Goal: Task Accomplishment & Management: Use online tool/utility

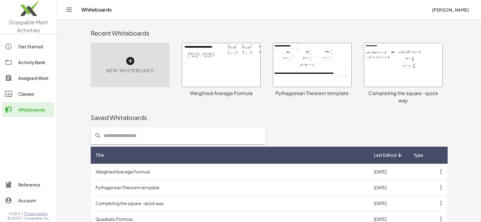
click at [307, 78] on div at bounding box center [312, 65] width 78 height 44
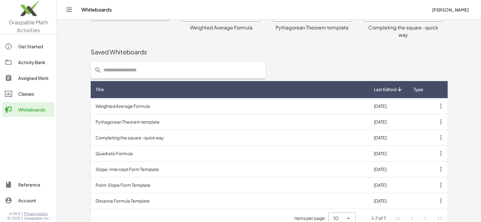
scroll to position [66, 0]
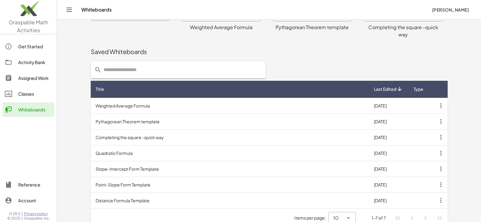
click at [307, 98] on td "Weighted Average Formula" at bounding box center [230, 106] width 278 height 16
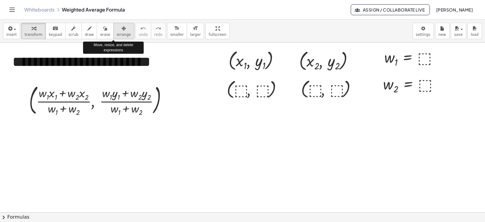
click at [118, 35] on span "arrange" at bounding box center [124, 34] width 14 height 4
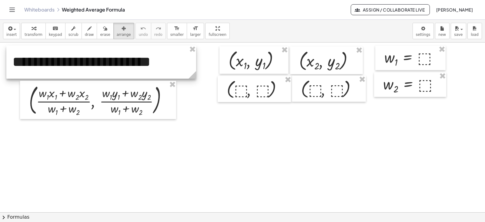
click at [157, 69] on div at bounding box center [101, 62] width 190 height 33
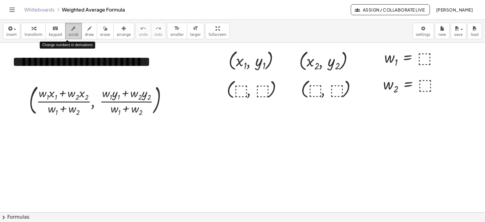
click at [70, 34] on span "scrub" at bounding box center [74, 34] width 10 height 4
click at [87, 66] on div "**********" at bounding box center [101, 62] width 190 height 33
click at [187, 66] on div "**********" at bounding box center [101, 62] width 190 height 33
click at [187, 66] on div "**********" at bounding box center [101, 73] width 190 height 54
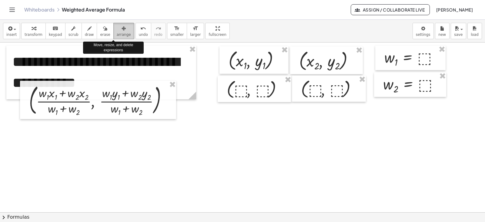
click at [122, 31] on icon "button" at bounding box center [124, 28] width 4 height 7
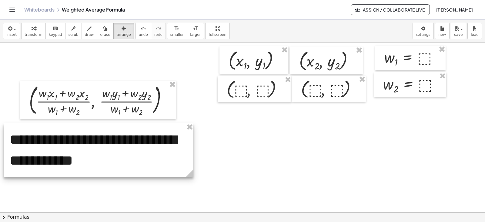
drag, startPoint x: 133, startPoint y: 62, endPoint x: 131, endPoint y: 140, distance: 77.7
click at [131, 140] on div at bounding box center [99, 150] width 190 height 54
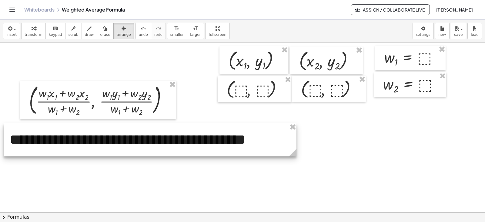
drag, startPoint x: 191, startPoint y: 175, endPoint x: 294, endPoint y: 159, distance: 104.4
click at [294, 159] on div "**********" at bounding box center [242, 211] width 485 height 339
click at [266, 143] on div at bounding box center [150, 139] width 293 height 33
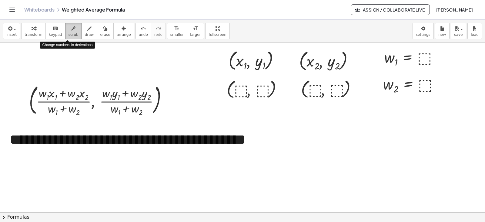
click at [69, 34] on span "scrub" at bounding box center [74, 34] width 10 height 4
click at [98, 143] on div "**********" at bounding box center [150, 139] width 293 height 33
click at [278, 127] on button "-" at bounding box center [279, 122] width 9 height 10
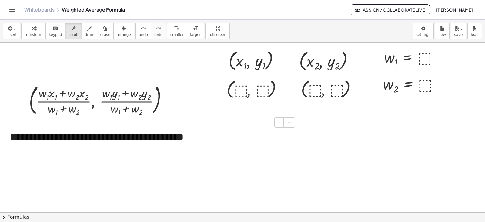
click at [204, 137] on div "**********" at bounding box center [150, 137] width 293 height 28
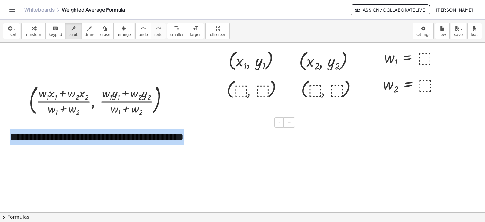
drag, startPoint x: 232, startPoint y: 137, endPoint x: 11, endPoint y: 125, distance: 221.5
click at [11, 125] on div "**********" at bounding box center [150, 137] width 293 height 28
copy div "**********"
click at [29, 162] on div at bounding box center [242, 211] width 485 height 339
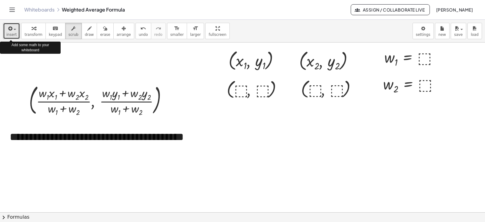
click at [15, 37] on span "insert" at bounding box center [11, 34] width 10 height 4
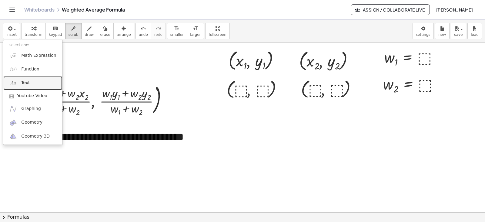
click at [20, 82] on link "Text" at bounding box center [32, 83] width 59 height 14
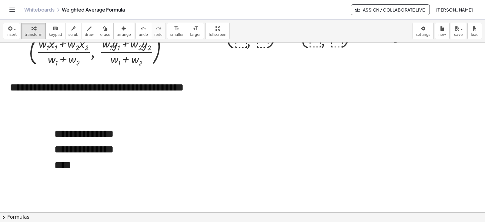
scroll to position [50, 0]
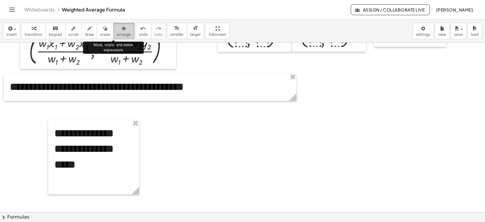
click at [118, 36] on span "arrange" at bounding box center [124, 34] width 14 height 4
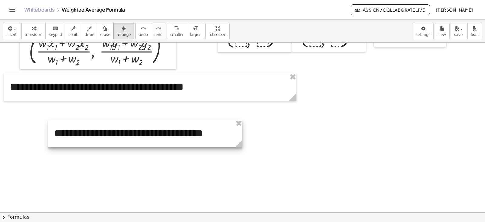
drag, startPoint x: 137, startPoint y: 191, endPoint x: 240, endPoint y: 171, distance: 105.3
click at [240, 171] on div "**********" at bounding box center [242, 161] width 485 height 339
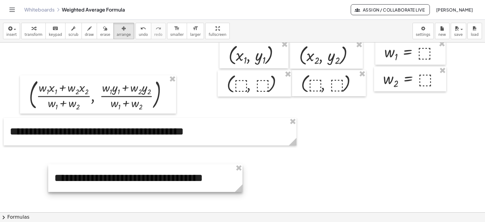
scroll to position [0, 0]
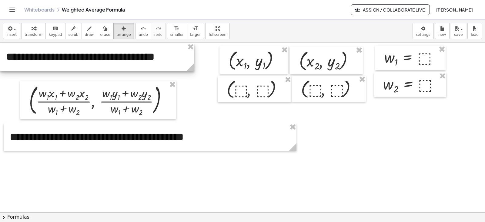
drag, startPoint x: 187, startPoint y: 187, endPoint x: 134, endPoint y: 61, distance: 137.1
click at [134, 61] on div at bounding box center [97, 57] width 194 height 28
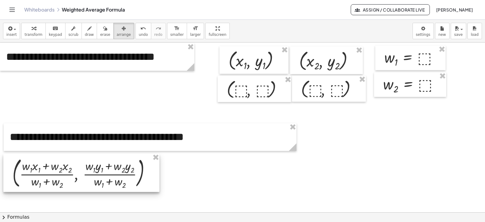
drag, startPoint x: 105, startPoint y: 100, endPoint x: 89, endPoint y: 172, distance: 74.7
click at [89, 172] on div at bounding box center [81, 173] width 156 height 38
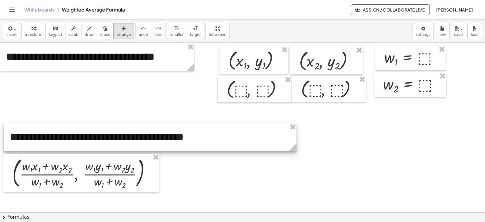
click at [181, 146] on div at bounding box center [150, 137] width 293 height 28
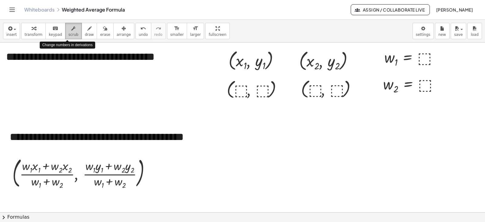
click at [71, 32] on div "button" at bounding box center [74, 28] width 10 height 7
click at [155, 57] on span "**********" at bounding box center [80, 56] width 149 height 11
drag, startPoint x: 157, startPoint y: 57, endPoint x: 177, endPoint y: 57, distance: 19.4
click at [155, 57] on span "**********" at bounding box center [80, 56] width 149 height 11
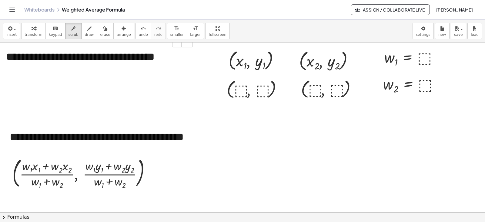
click at [155, 56] on span "**********" at bounding box center [80, 56] width 149 height 11
click at [69, 62] on span "**********" at bounding box center [95, 56] width 178 height 11
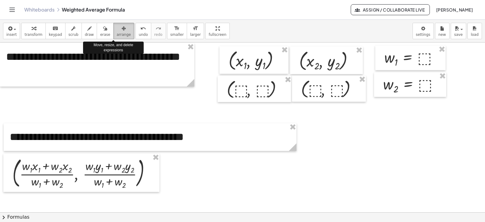
click at [117, 34] on span "arrange" at bounding box center [124, 34] width 14 height 4
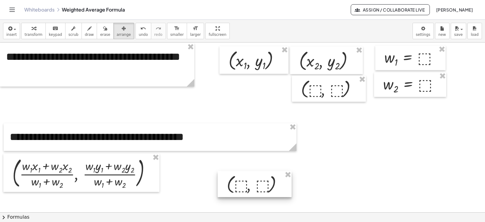
drag, startPoint x: 243, startPoint y: 90, endPoint x: 243, endPoint y: 185, distance: 95.0
click at [243, 185] on div at bounding box center [255, 184] width 74 height 26
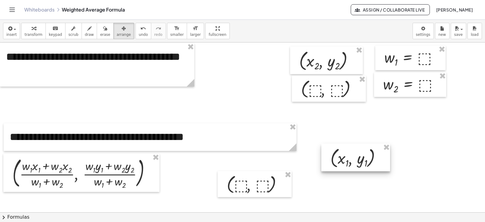
drag, startPoint x: 247, startPoint y: 70, endPoint x: 350, endPoint y: 167, distance: 141.9
click at [350, 167] on div at bounding box center [356, 158] width 69 height 28
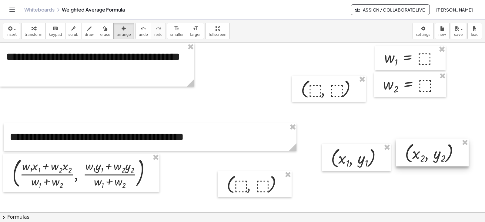
drag, startPoint x: 328, startPoint y: 62, endPoint x: 434, endPoint y: 154, distance: 140.2
click at [434, 154] on div at bounding box center [432, 153] width 73 height 28
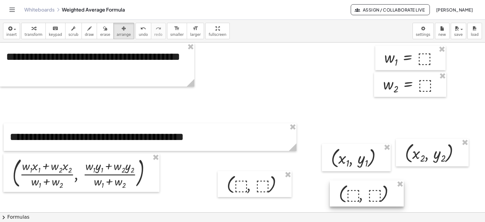
drag, startPoint x: 353, startPoint y: 95, endPoint x: 390, endPoint y: 199, distance: 111.2
click at [390, 199] on div at bounding box center [367, 193] width 74 height 26
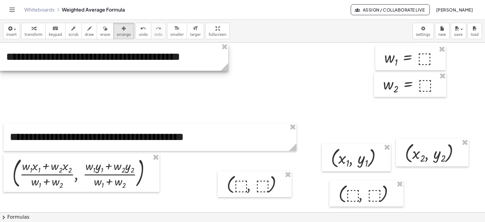
drag, startPoint x: 193, startPoint y: 83, endPoint x: 227, endPoint y: 78, distance: 34.4
click at [227, 78] on div "**********" at bounding box center [242, 211] width 485 height 339
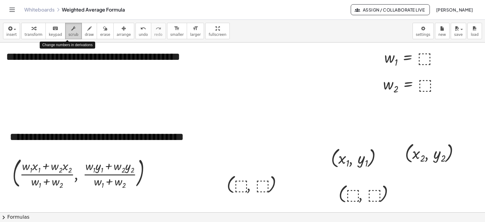
click at [71, 30] on icon "button" at bounding box center [73, 28] width 4 height 7
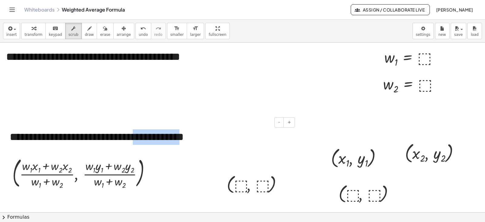
drag, startPoint x: 215, startPoint y: 138, endPoint x: 163, endPoint y: 137, distance: 52.5
click at [163, 137] on div "**********" at bounding box center [150, 137] width 293 height 28
click at [164, 137] on div "**********" at bounding box center [150, 137] width 293 height 28
click at [214, 138] on div "**********" at bounding box center [150, 137] width 293 height 28
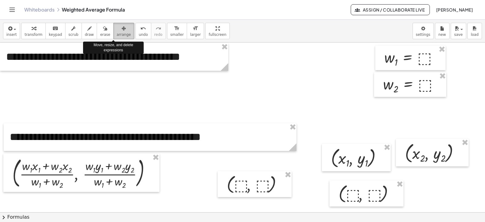
click at [117, 37] on button "arrange" at bounding box center [123, 31] width 21 height 16
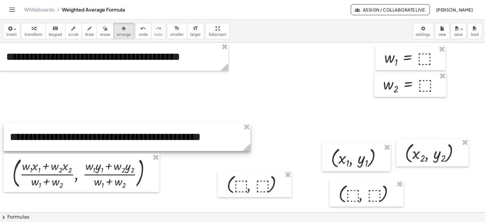
drag, startPoint x: 295, startPoint y: 148, endPoint x: 248, endPoint y: 147, distance: 46.1
click at [248, 147] on icon at bounding box center [247, 147] width 8 height 8
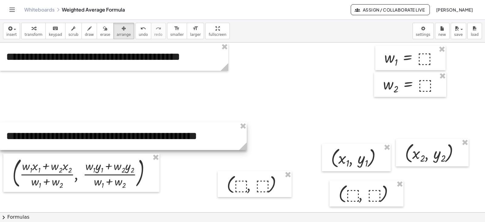
drag, startPoint x: 194, startPoint y: 137, endPoint x: 190, endPoint y: 136, distance: 4.0
click at [190, 136] on div at bounding box center [123, 136] width 247 height 28
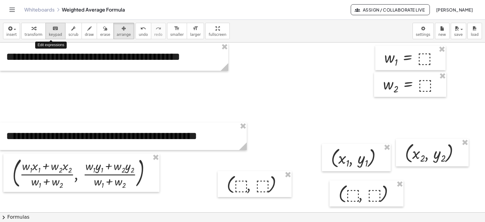
click at [49, 32] on button "keyboard keypad" at bounding box center [56, 31] width 20 height 16
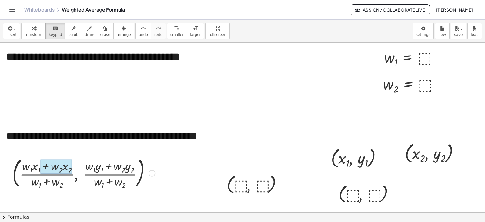
click at [67, 167] on div at bounding box center [56, 166] width 32 height 14
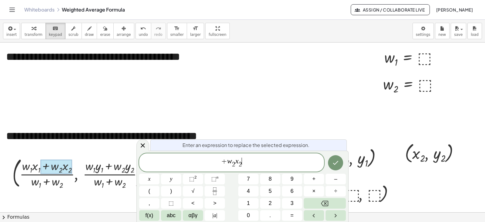
click at [252, 164] on span "+ w 2 ​ x 2 ​ ​" at bounding box center [231, 163] width 185 height 12
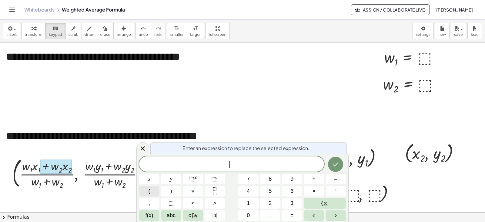
click at [150, 195] on span "(" at bounding box center [150, 191] width 2 height 8
click at [144, 146] on icon at bounding box center [142, 147] width 7 height 7
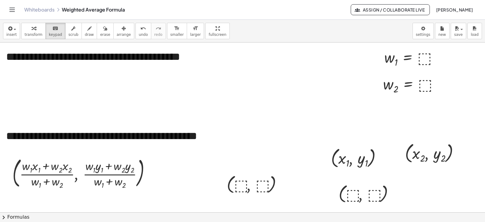
click at [109, 90] on div at bounding box center [242, 211] width 485 height 339
click at [14, 33] on span "insert" at bounding box center [11, 34] width 10 height 4
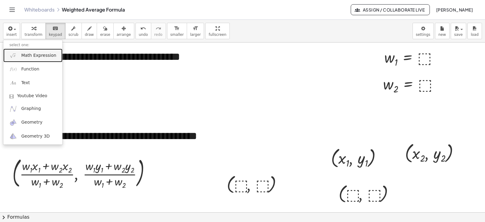
click at [15, 55] on img at bounding box center [13, 56] width 8 height 8
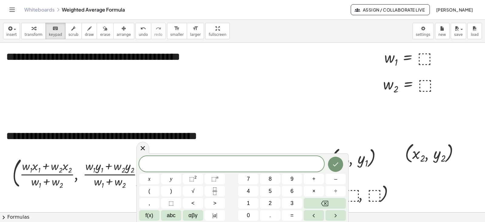
click at [14, 177] on div at bounding box center [83, 172] width 149 height 35
click at [191, 163] on span "​" at bounding box center [231, 164] width 185 height 8
click at [150, 190] on span "(" at bounding box center [150, 191] width 2 height 8
click at [214, 191] on icon "Fraction" at bounding box center [215, 191] width 8 height 8
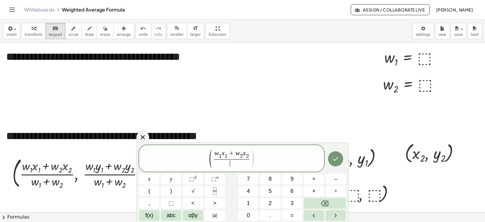
click at [242, 164] on span "​" at bounding box center [232, 163] width 36 height 8
click at [334, 156] on icon "Done" at bounding box center [335, 157] width 7 height 7
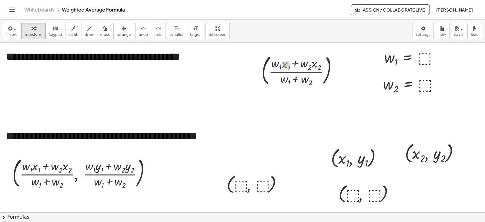
click at [286, 70] on div at bounding box center [302, 69] width 86 height 35
click at [113, 37] on button "arrange" at bounding box center [123, 31] width 21 height 16
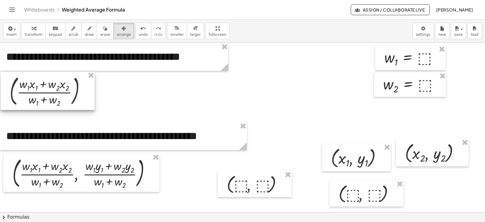
drag, startPoint x: 290, startPoint y: 69, endPoint x: 38, endPoint y: 89, distance: 253.0
click at [38, 89] on div at bounding box center [48, 91] width 94 height 38
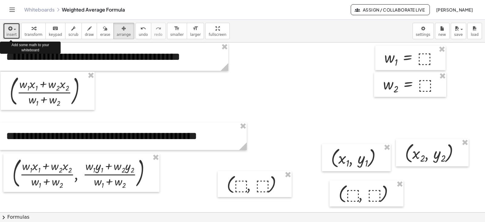
click at [15, 31] on div "button" at bounding box center [11, 28] width 10 height 7
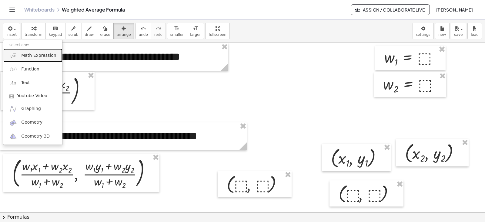
click at [18, 58] on link "Math Expression" at bounding box center [32, 56] width 59 height 14
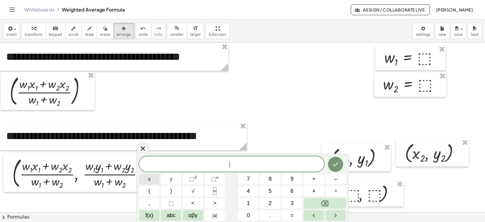
click at [149, 179] on span "x" at bounding box center [149, 179] width 2 height 8
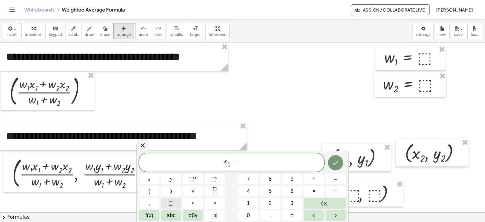
click at [171, 200] on span "⬚" at bounding box center [171, 203] width 5 height 8
click at [339, 163] on icon "Done" at bounding box center [335, 162] width 7 height 7
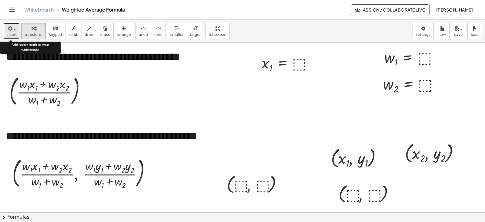
click at [12, 35] on span "insert" at bounding box center [11, 34] width 10 height 4
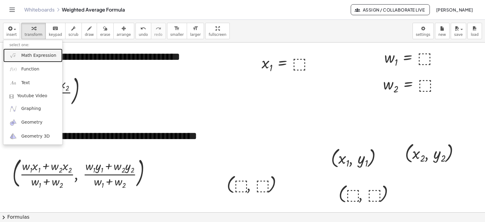
click at [22, 57] on span "Math Expression" at bounding box center [38, 55] width 35 height 6
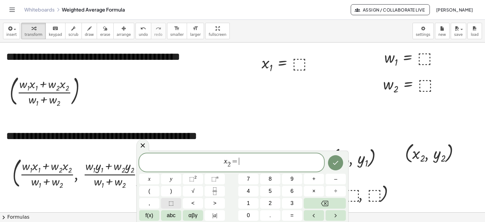
click at [173, 202] on span "⬚" at bounding box center [171, 203] width 5 height 8
click at [333, 165] on icon "Done" at bounding box center [335, 162] width 7 height 7
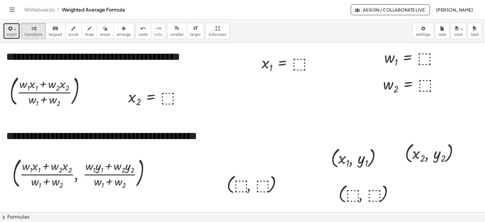
click at [9, 34] on span "insert" at bounding box center [11, 34] width 10 height 4
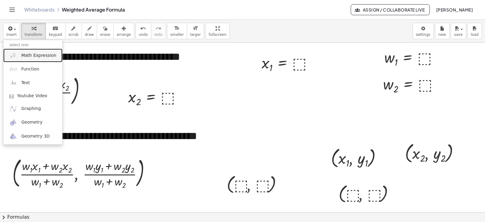
click at [11, 55] on img at bounding box center [13, 56] width 8 height 8
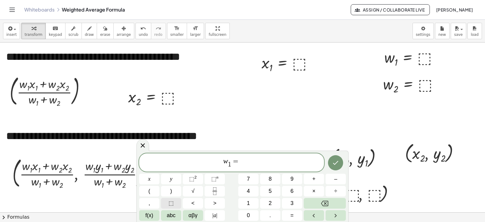
click at [176, 207] on button "⬚" at bounding box center [171, 203] width 20 height 11
click at [334, 165] on icon "Done" at bounding box center [335, 162] width 7 height 7
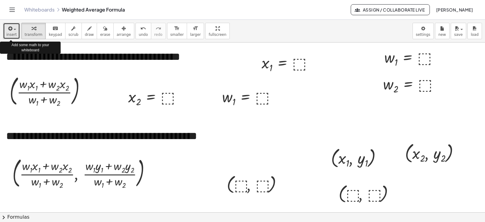
click at [10, 31] on icon "button" at bounding box center [9, 28] width 5 height 7
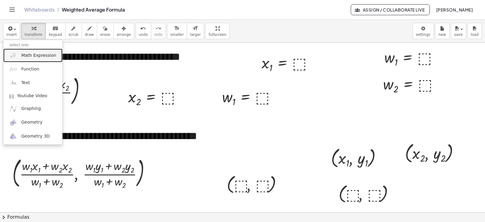
click at [14, 58] on img at bounding box center [13, 56] width 8 height 8
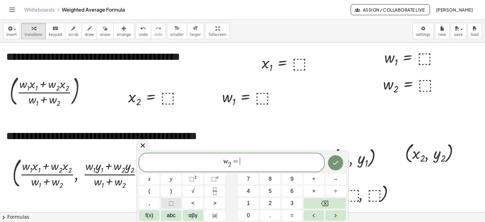
click at [173, 202] on span "⬚" at bounding box center [171, 203] width 5 height 8
click at [338, 166] on icon "Done" at bounding box center [335, 162] width 7 height 7
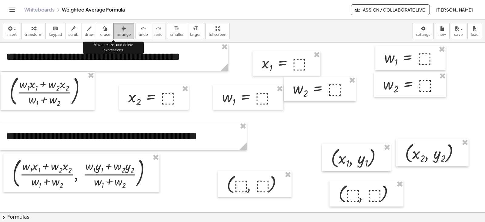
click at [118, 33] on span "arrange" at bounding box center [124, 34] width 14 height 4
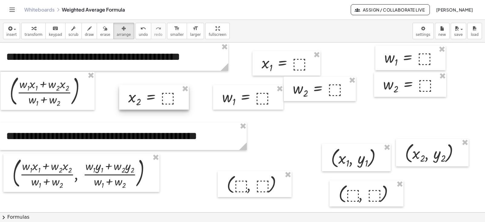
click at [180, 103] on div at bounding box center [154, 97] width 70 height 25
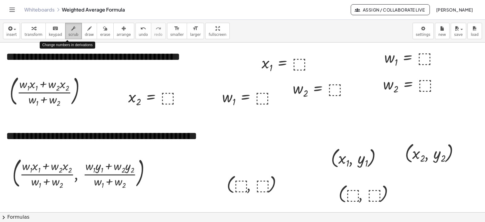
click at [70, 34] on span "scrub" at bounding box center [74, 34] width 10 height 4
click at [73, 85] on div at bounding box center [50, 90] width 86 height 35
click at [57, 34] on button "keyboard keypad" at bounding box center [56, 31] width 20 height 16
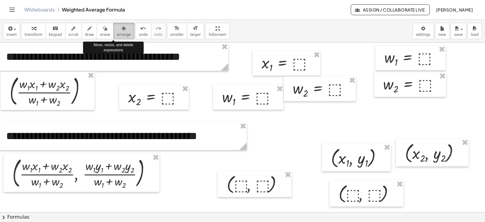
click at [122, 32] on icon "button" at bounding box center [124, 28] width 4 height 7
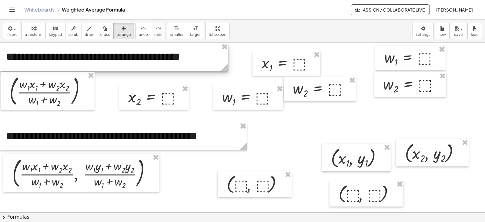
click at [181, 67] on div at bounding box center [114, 57] width 228 height 28
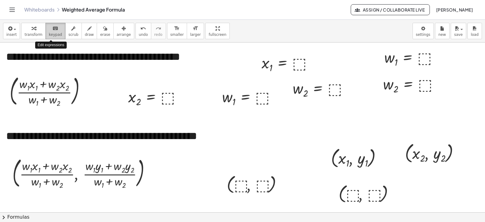
click at [53, 34] on span "keypad" at bounding box center [55, 34] width 13 height 4
click at [75, 59] on span "**********" at bounding box center [93, 56] width 174 height 11
click at [33, 89] on div at bounding box center [28, 84] width 18 height 14
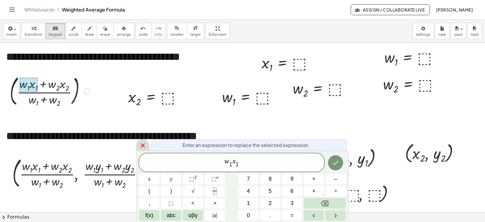
click at [144, 147] on icon at bounding box center [142, 145] width 7 height 7
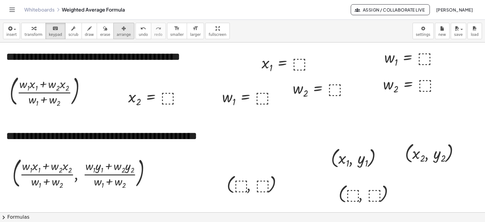
click at [117, 34] on span "arrange" at bounding box center [124, 34] width 14 height 4
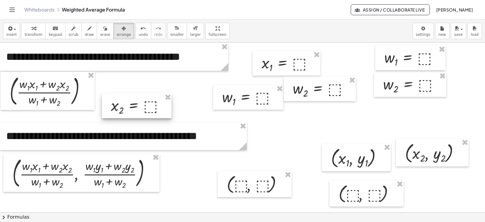
drag, startPoint x: 157, startPoint y: 98, endPoint x: 140, endPoint y: 106, distance: 19.3
click at [140, 106] on div at bounding box center [137, 105] width 70 height 25
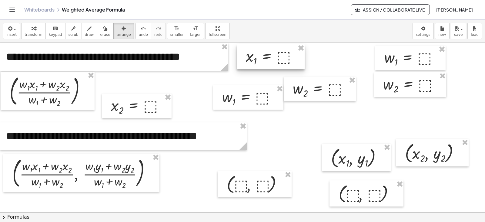
drag, startPoint x: 268, startPoint y: 67, endPoint x: 252, endPoint y: 61, distance: 17.1
click at [252, 61] on div at bounding box center [271, 56] width 68 height 25
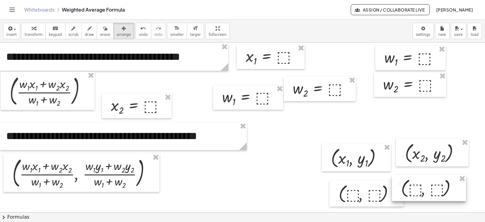
drag, startPoint x: 253, startPoint y: 184, endPoint x: 427, endPoint y: 187, distance: 174.2
click at [427, 187] on div at bounding box center [429, 188] width 74 height 26
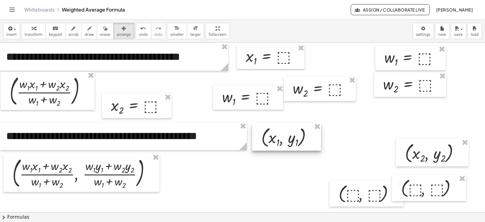
drag, startPoint x: 380, startPoint y: 162, endPoint x: 309, endPoint y: 141, distance: 73.1
click at [309, 141] on div at bounding box center [286, 137] width 69 height 28
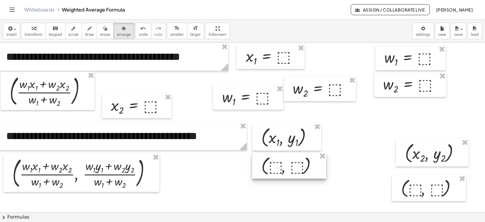
drag, startPoint x: 354, startPoint y: 191, endPoint x: 276, endPoint y: 164, distance: 82.2
click at [276, 164] on div at bounding box center [289, 165] width 74 height 26
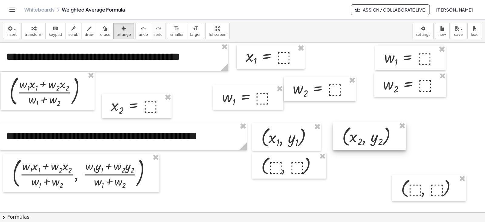
drag, startPoint x: 423, startPoint y: 155, endPoint x: 360, endPoint y: 138, distance: 64.7
click at [360, 138] on div at bounding box center [369, 136] width 73 height 28
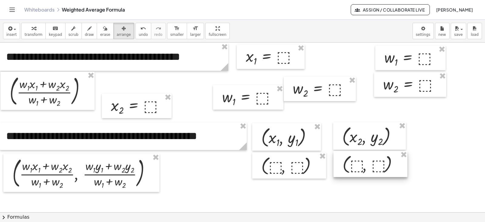
drag, startPoint x: 423, startPoint y: 190, endPoint x: 364, endPoint y: 166, distance: 63.3
click at [364, 166] on div at bounding box center [371, 164] width 74 height 26
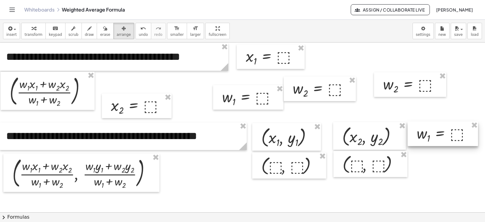
drag, startPoint x: 409, startPoint y: 58, endPoint x: 442, endPoint y: 134, distance: 82.5
click at [442, 134] on div at bounding box center [443, 133] width 70 height 25
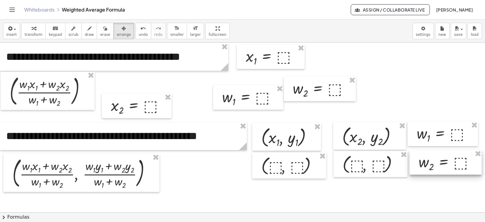
drag, startPoint x: 410, startPoint y: 89, endPoint x: 446, endPoint y: 167, distance: 85.4
click at [446, 167] on div at bounding box center [446, 162] width 72 height 25
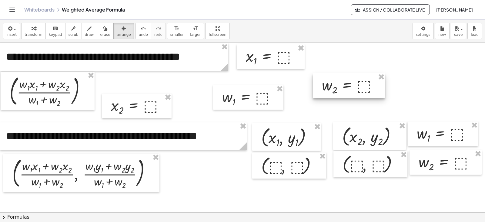
drag, startPoint x: 323, startPoint y: 93, endPoint x: 352, endPoint y: 90, distance: 29.3
click at [352, 90] on div at bounding box center [349, 85] width 72 height 25
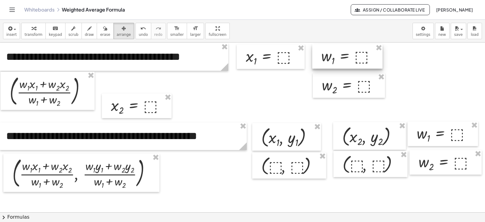
drag, startPoint x: 271, startPoint y: 96, endPoint x: 370, endPoint y: 55, distance: 107.3
click at [370, 55] on div at bounding box center [347, 56] width 70 height 25
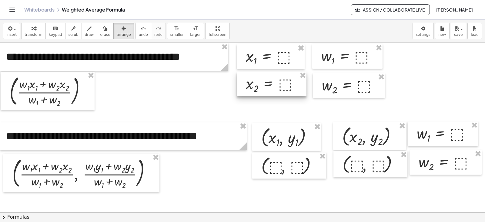
drag, startPoint x: 157, startPoint y: 108, endPoint x: 292, endPoint y: 86, distance: 137.1
click at [292, 86] on div at bounding box center [272, 84] width 70 height 25
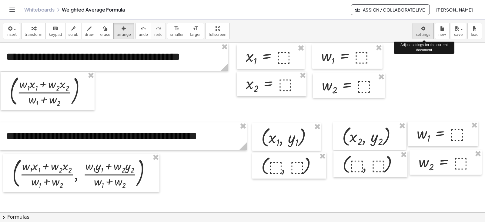
click at [422, 33] on body "**********" at bounding box center [242, 111] width 485 height 222
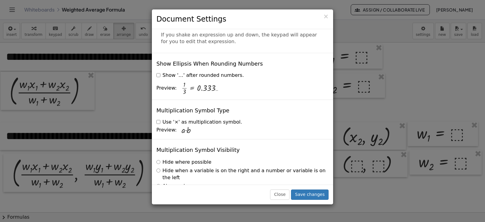
scroll to position [1465, 0]
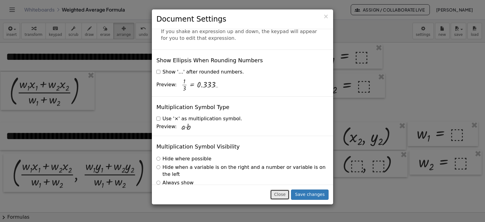
click at [287, 195] on button "Close" at bounding box center [279, 194] width 19 height 10
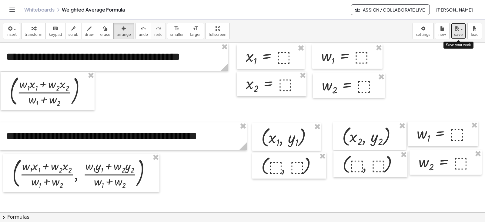
click at [463, 35] on button "save" at bounding box center [458, 31] width 15 height 16
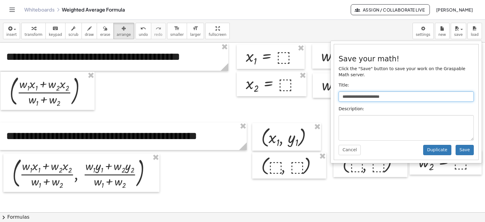
click at [401, 91] on input "**********" at bounding box center [406, 96] width 135 height 10
type input "**********"
click at [463, 145] on button "Save" at bounding box center [465, 150] width 18 height 10
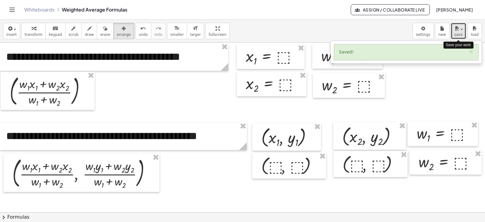
click at [457, 37] on button "save" at bounding box center [458, 31] width 15 height 16
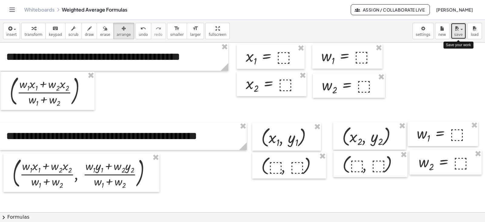
click at [462, 30] on div "button" at bounding box center [458, 28] width 9 height 7
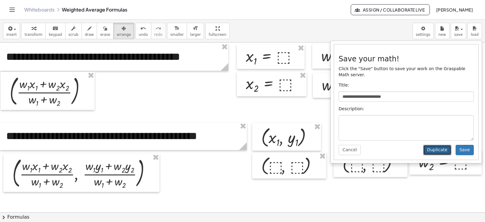
click at [442, 145] on button "Duplicate" at bounding box center [438, 150] width 28 height 10
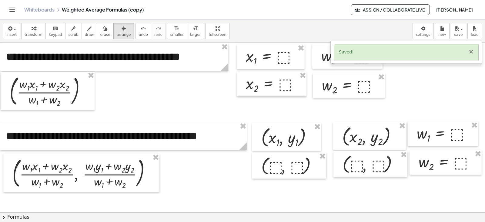
click at [472, 52] on button "×" at bounding box center [471, 52] width 5 height 6
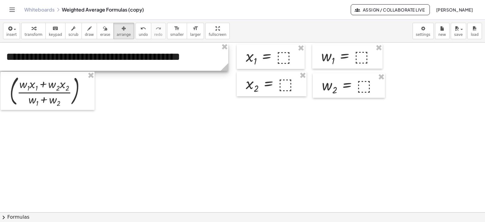
click at [211, 57] on div at bounding box center [114, 57] width 228 height 28
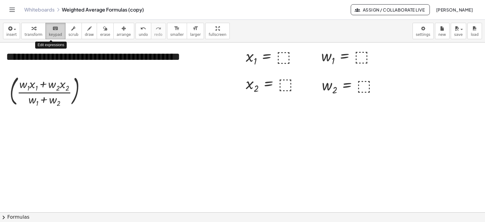
click at [59, 35] on button "keyboard keypad" at bounding box center [56, 31] width 20 height 16
click at [68, 55] on span "**********" at bounding box center [93, 56] width 174 height 11
click at [211, 45] on button "-" at bounding box center [210, 42] width 9 height 10
click at [211, 43] on span "-" at bounding box center [211, 41] width 2 height 5
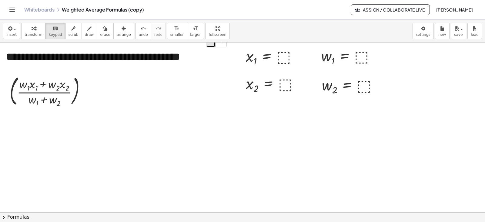
click at [211, 43] on span "-" at bounding box center [211, 41] width 2 height 5
click at [180, 57] on span "**********" at bounding box center [93, 56] width 174 height 11
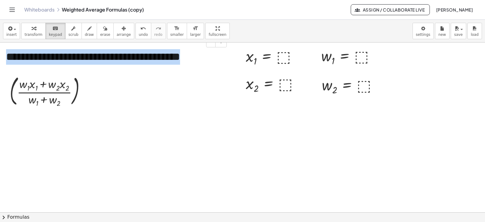
drag, startPoint x: 221, startPoint y: 58, endPoint x: 10, endPoint y: 69, distance: 212.1
click at [10, 69] on div "**********" at bounding box center [114, 57] width 228 height 28
click at [211, 44] on span "-" at bounding box center [211, 41] width 2 height 5
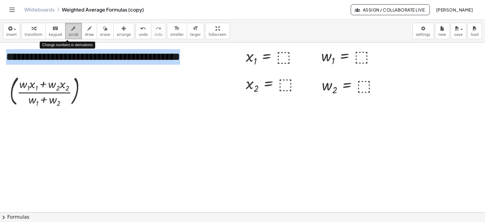
click at [69, 33] on span "scrub" at bounding box center [74, 34] width 10 height 4
click at [129, 55] on span "**********" at bounding box center [93, 56] width 174 height 11
drag, startPoint x: 222, startPoint y: 57, endPoint x: 7, endPoint y: 53, distance: 215.1
click at [7, 53] on div "**********" at bounding box center [114, 57] width 228 height 28
click at [211, 45] on button "-" at bounding box center [210, 42] width 9 height 10
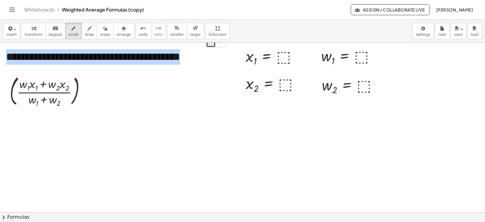
click at [211, 45] on button "-" at bounding box center [210, 42] width 9 height 10
click at [221, 43] on span "+" at bounding box center [221, 41] width 4 height 5
click at [212, 43] on span "-" at bounding box center [211, 41] width 2 height 5
click at [191, 85] on div at bounding box center [242, 211] width 485 height 339
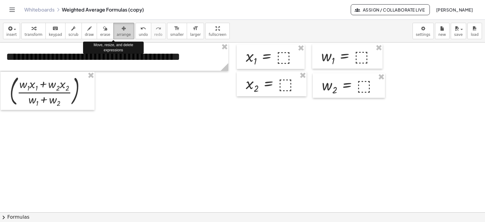
click at [118, 32] on span "arrange" at bounding box center [124, 34] width 14 height 4
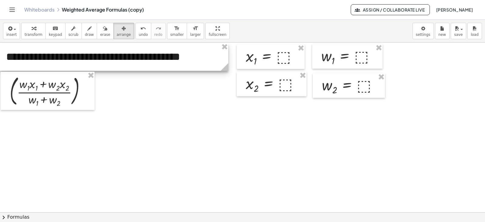
click at [140, 56] on div at bounding box center [114, 57] width 228 height 28
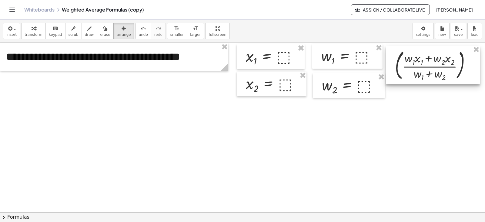
drag, startPoint x: 67, startPoint y: 89, endPoint x: 453, endPoint y: 63, distance: 386.5
click at [453, 63] on div at bounding box center [433, 65] width 94 height 38
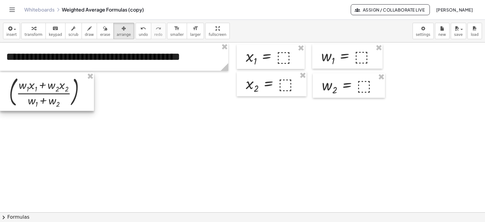
drag, startPoint x: 453, startPoint y: 63, endPoint x: 66, endPoint y: 90, distance: 387.5
click at [66, 90] on div at bounding box center [47, 92] width 94 height 38
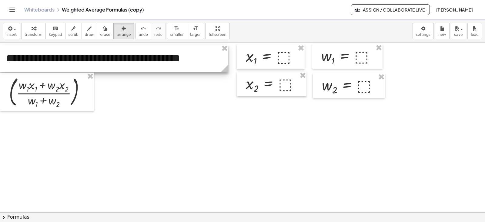
click at [88, 59] on div at bounding box center [114, 59] width 228 height 28
click at [117, 57] on div at bounding box center [114, 59] width 228 height 28
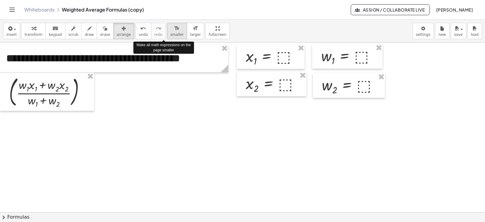
click at [171, 37] on span "smaller" at bounding box center [177, 34] width 13 height 4
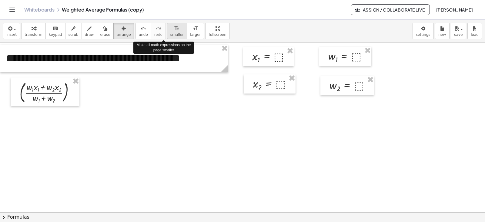
click at [171, 37] on span "smaller" at bounding box center [177, 34] width 13 height 4
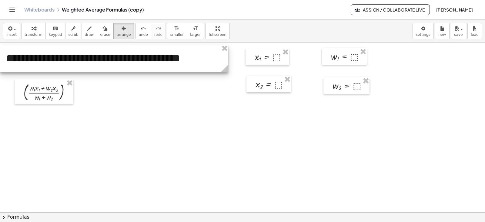
click at [133, 57] on div at bounding box center [114, 59] width 228 height 28
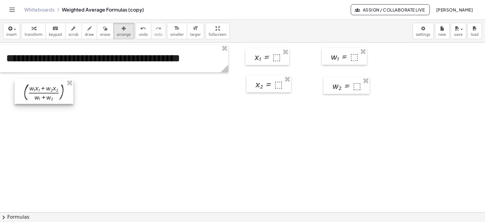
click at [61, 92] on div at bounding box center [44, 91] width 59 height 25
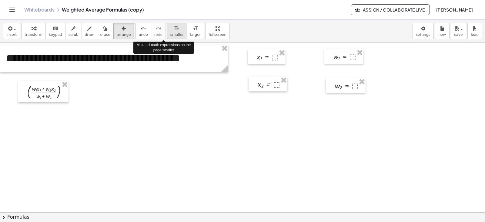
click at [174, 32] on icon "format_size" at bounding box center [177, 28] width 6 height 7
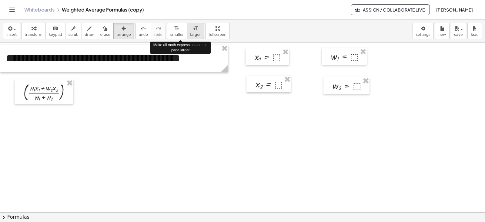
click at [193, 29] on icon "format_size" at bounding box center [196, 28] width 6 height 7
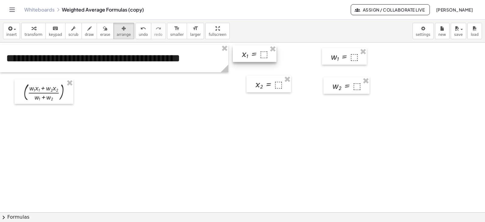
drag, startPoint x: 256, startPoint y: 59, endPoint x: 243, endPoint y: 56, distance: 13.1
click at [243, 56] on div at bounding box center [255, 53] width 44 height 17
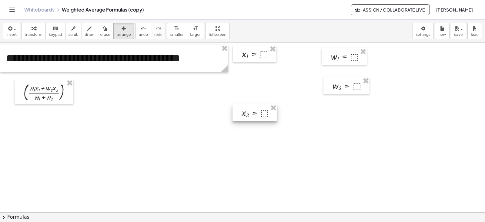
drag, startPoint x: 274, startPoint y: 85, endPoint x: 260, endPoint y: 114, distance: 32.0
click at [260, 114] on div at bounding box center [255, 112] width 45 height 17
drag, startPoint x: 328, startPoint y: 57, endPoint x: 249, endPoint y: 76, distance: 80.9
click at [249, 76] on div at bounding box center [266, 75] width 45 height 17
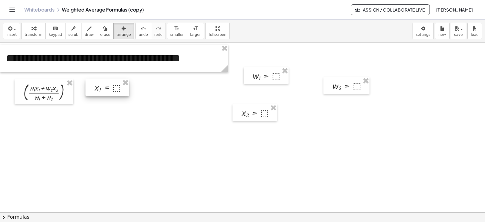
drag, startPoint x: 246, startPoint y: 56, endPoint x: 99, endPoint y: 89, distance: 150.8
click at [99, 89] on div at bounding box center [108, 87] width 44 height 17
drag, startPoint x: 262, startPoint y: 112, endPoint x: 160, endPoint y: 86, distance: 105.6
click at [160, 86] on div at bounding box center [153, 86] width 45 height 17
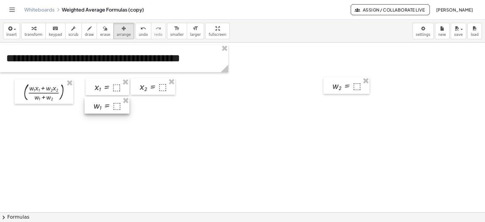
drag, startPoint x: 259, startPoint y: 74, endPoint x: 99, endPoint y: 104, distance: 162.3
click at [99, 104] on div at bounding box center [107, 105] width 45 height 17
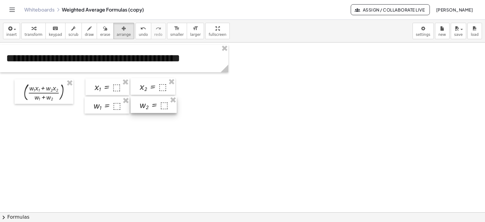
drag, startPoint x: 344, startPoint y: 88, endPoint x: 152, endPoint y: 107, distance: 193.6
click at [152, 107] on div at bounding box center [154, 104] width 46 height 17
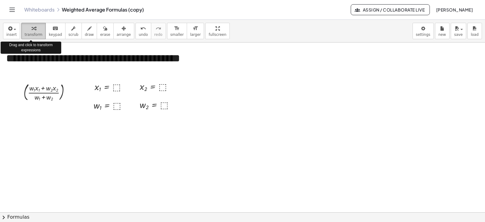
click at [34, 29] on div "button" at bounding box center [34, 28] width 18 height 7
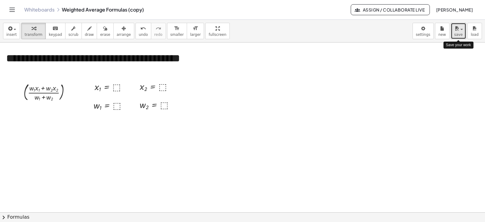
click at [461, 32] on button "save" at bounding box center [458, 31] width 15 height 16
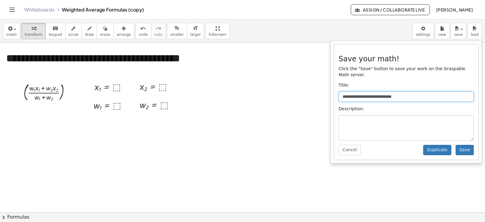
drag, startPoint x: 394, startPoint y: 91, endPoint x: 434, endPoint y: 91, distance: 40.4
click at [434, 91] on input "**********" at bounding box center [406, 96] width 135 height 10
type input "**********"
click at [465, 145] on button "Save" at bounding box center [465, 150] width 18 height 10
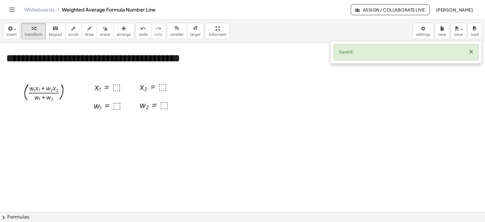
click at [472, 54] on button "×" at bounding box center [471, 52] width 5 height 6
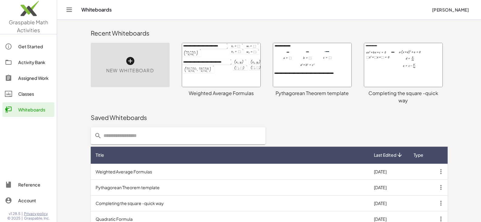
click at [211, 164] on td "Weighted Average Formulas" at bounding box center [230, 172] width 278 height 16
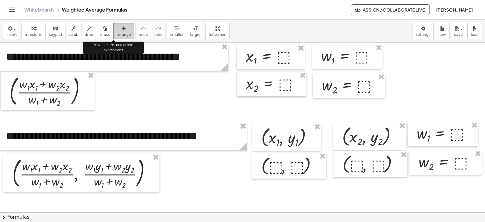
click at [117, 36] on span "arrange" at bounding box center [124, 34] width 14 height 4
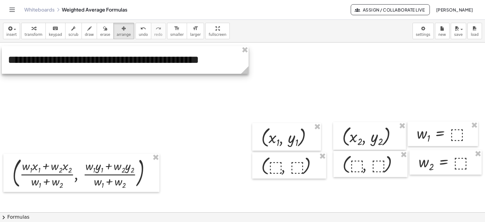
drag, startPoint x: 174, startPoint y: 133, endPoint x: 176, endPoint y: 57, distance: 76.2
click at [176, 57] on div at bounding box center [125, 60] width 247 height 28
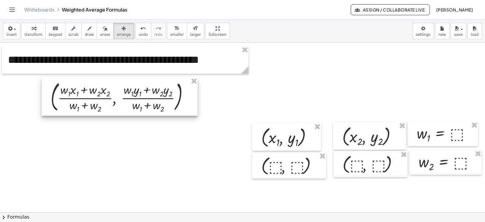
drag, startPoint x: 107, startPoint y: 167, endPoint x: 146, endPoint y: 91, distance: 85.2
click at [146, 91] on div at bounding box center [120, 96] width 156 height 38
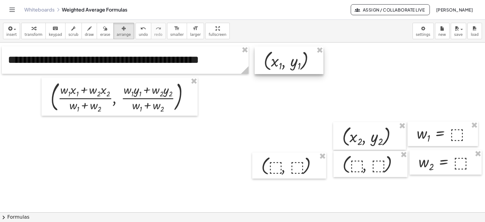
drag, startPoint x: 277, startPoint y: 133, endPoint x: 279, endPoint y: 57, distance: 76.5
click at [279, 57] on div at bounding box center [289, 60] width 69 height 28
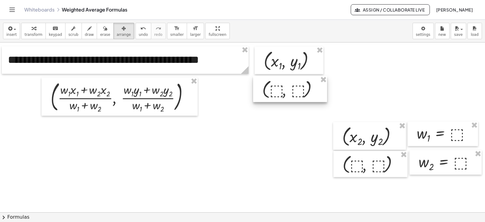
drag, startPoint x: 284, startPoint y: 164, endPoint x: 285, endPoint y: 88, distance: 76.5
click at [285, 88] on div at bounding box center [290, 89] width 74 height 26
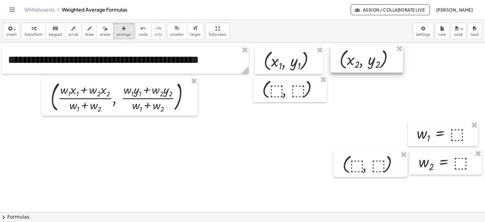
drag, startPoint x: 362, startPoint y: 137, endPoint x: 359, endPoint y: 60, distance: 77.1
click at [359, 60] on div at bounding box center [367, 59] width 73 height 28
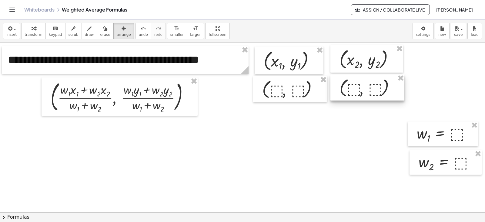
drag, startPoint x: 366, startPoint y: 164, endPoint x: 363, endPoint y: 87, distance: 76.5
click at [363, 87] on div at bounding box center [368, 87] width 74 height 26
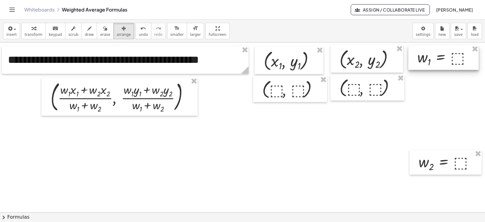
drag, startPoint x: 436, startPoint y: 137, endPoint x: 437, endPoint y: 61, distance: 76.2
click at [437, 61] on div at bounding box center [444, 57] width 70 height 25
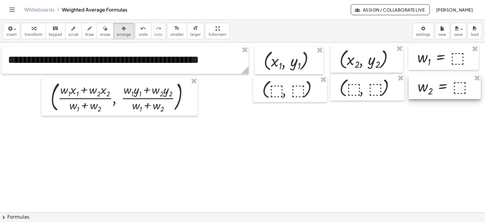
drag, startPoint x: 448, startPoint y: 163, endPoint x: 447, endPoint y: 87, distance: 75.6
click at [447, 87] on div at bounding box center [445, 86] width 72 height 25
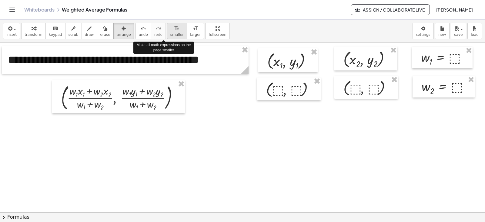
click at [174, 31] on icon "format_size" at bounding box center [177, 28] width 6 height 7
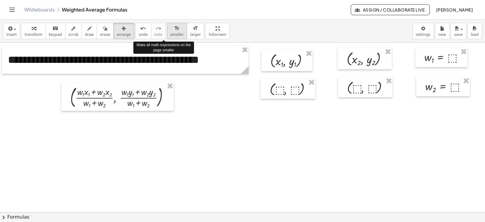
click at [174, 31] on icon "format_size" at bounding box center [177, 28] width 6 height 7
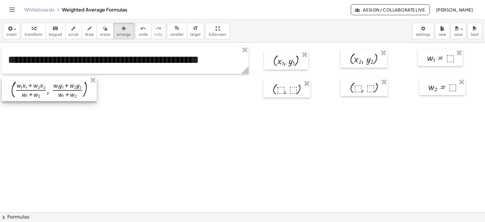
drag, startPoint x: 129, startPoint y: 96, endPoint x: 61, endPoint y: 88, distance: 67.8
click at [61, 88] on div at bounding box center [49, 88] width 95 height 25
drag, startPoint x: 273, startPoint y: 62, endPoint x: 262, endPoint y: 57, distance: 12.5
click at [262, 57] on div at bounding box center [275, 55] width 44 height 19
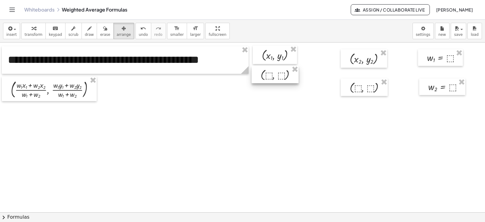
drag, startPoint x: 283, startPoint y: 84, endPoint x: 271, endPoint y: 70, distance: 18.5
click at [271, 70] on div at bounding box center [275, 75] width 47 height 18
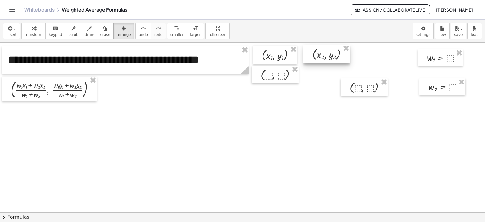
drag, startPoint x: 366, startPoint y: 54, endPoint x: 329, endPoint y: 49, distance: 37.3
click at [329, 49] on div at bounding box center [327, 54] width 46 height 19
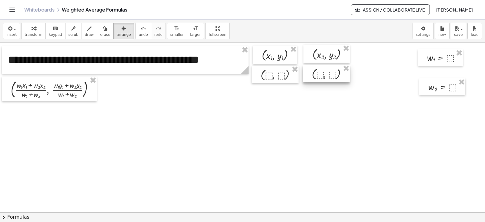
drag, startPoint x: 358, startPoint y: 86, endPoint x: 320, endPoint y: 72, distance: 40.3
click at [320, 72] on div at bounding box center [326, 74] width 47 height 18
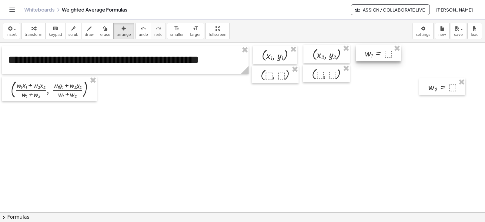
drag, startPoint x: 430, startPoint y: 61, endPoint x: 367, endPoint y: 56, distance: 62.7
click at [367, 56] on div at bounding box center [378, 53] width 45 height 17
drag, startPoint x: 438, startPoint y: 87, endPoint x: 375, endPoint y: 73, distance: 65.3
click at [375, 73] on div at bounding box center [379, 72] width 46 height 17
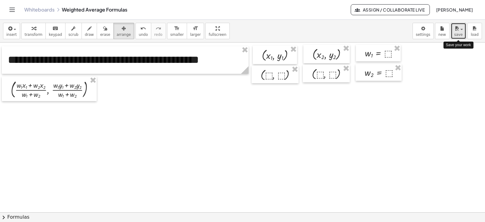
click at [462, 32] on button "save" at bounding box center [458, 31] width 15 height 16
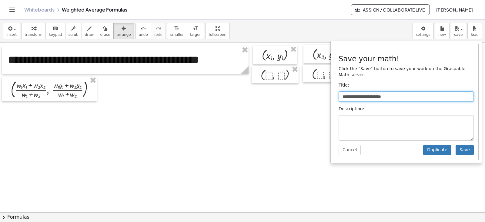
click at [394, 91] on input "**********" at bounding box center [406, 96] width 135 height 10
drag, startPoint x: 394, startPoint y: 91, endPoint x: 418, endPoint y: 89, distance: 24.0
click at [418, 91] on input "**********" at bounding box center [406, 96] width 135 height 10
drag, startPoint x: 394, startPoint y: 89, endPoint x: 398, endPoint y: 92, distance: 4.6
click at [398, 92] on input "**********" at bounding box center [406, 96] width 135 height 10
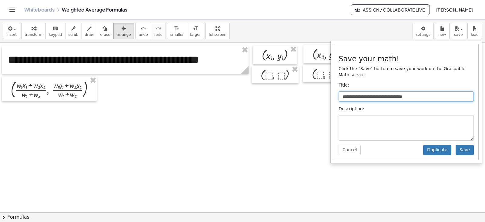
click at [395, 91] on input "**********" at bounding box center [406, 96] width 135 height 10
type input "**********"
click at [467, 145] on button "Save" at bounding box center [465, 150] width 18 height 10
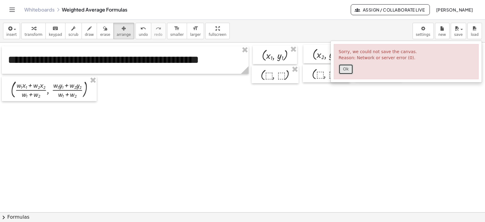
click at [346, 68] on button "Ok" at bounding box center [346, 69] width 15 height 10
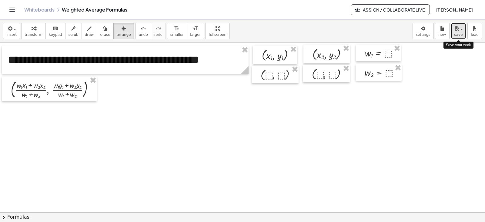
click at [461, 31] on div "button" at bounding box center [458, 28] width 9 height 7
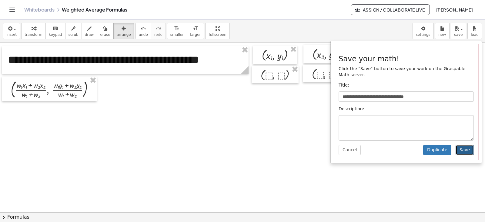
click at [465, 145] on button "Save" at bounding box center [465, 150] width 18 height 10
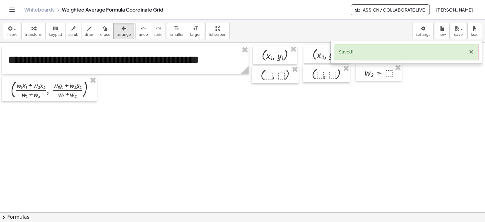
click at [473, 52] on button "×" at bounding box center [471, 52] width 5 height 6
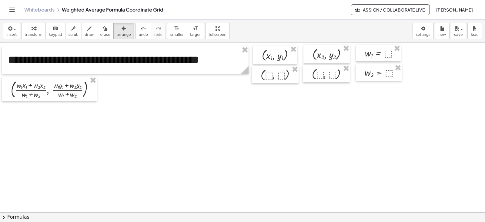
click at [298, 172] on div at bounding box center [242, 211] width 485 height 339
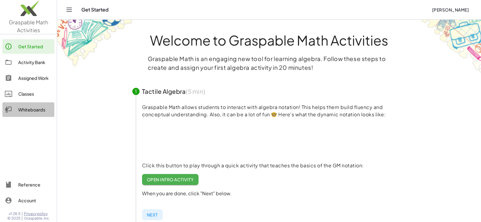
click at [36, 112] on div "Whiteboards" at bounding box center [35, 109] width 34 height 7
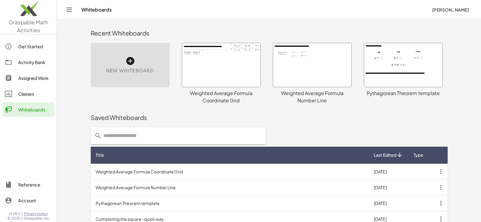
click at [440, 171] on icon "button" at bounding box center [440, 171] width 11 height 11
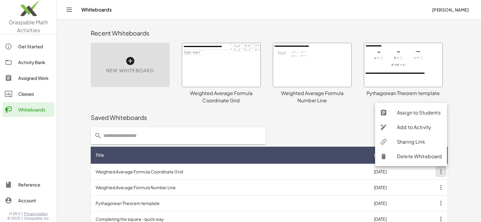
click at [413, 141] on div "Sharing Link" at bounding box center [419, 141] width 45 height 7
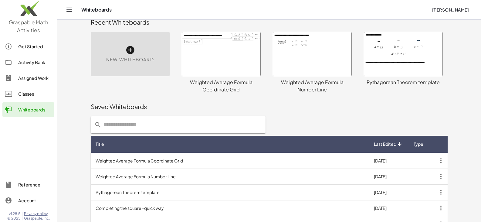
scroll to position [12, 0]
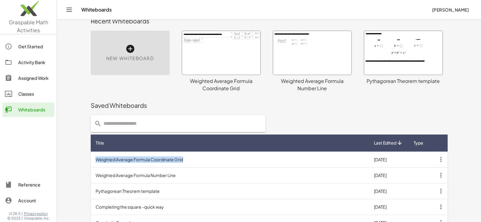
drag, startPoint x: 93, startPoint y: 159, endPoint x: 188, endPoint y: 161, distance: 95.0
click at [188, 161] on td "Weighted Average Formula Coordinate Grid" at bounding box center [230, 159] width 278 height 16
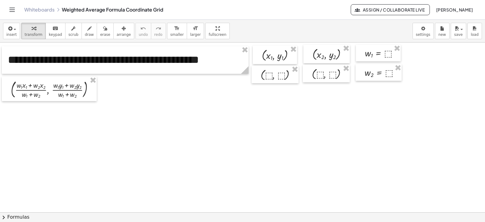
click at [10, 10] on icon "Toggle navigation" at bounding box center [12, 10] width 5 height 4
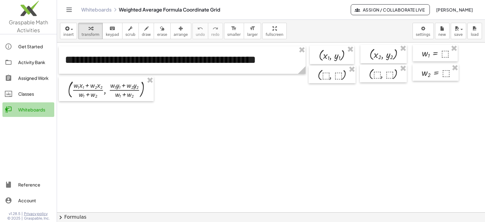
click at [21, 111] on div "Whiteboards" at bounding box center [35, 109] width 34 height 7
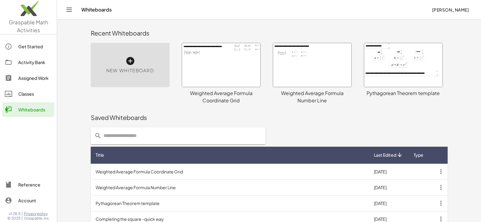
click at [70, 13] on button "Toggle navigation" at bounding box center [69, 10] width 10 height 10
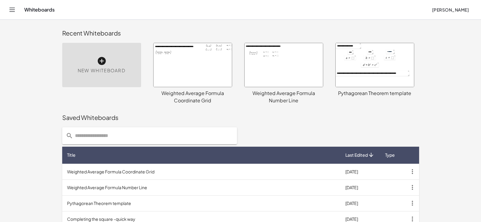
click at [12, 14] on button "Toggle navigation" at bounding box center [12, 10] width 10 height 10
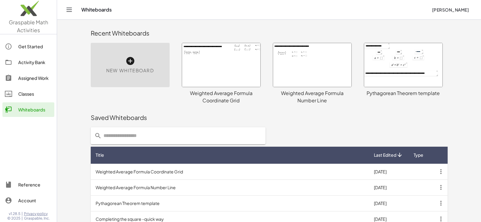
click at [66, 11] on icon "Toggle navigation" at bounding box center [69, 9] width 7 height 7
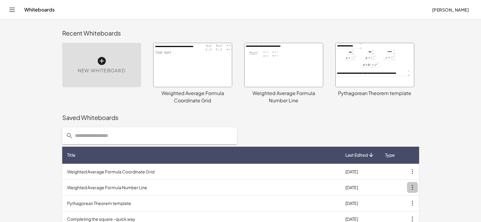
click at [411, 188] on icon "button" at bounding box center [412, 187] width 11 height 11
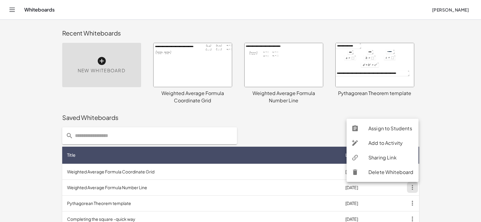
click at [384, 157] on div "Sharing Link" at bounding box center [390, 157] width 45 height 7
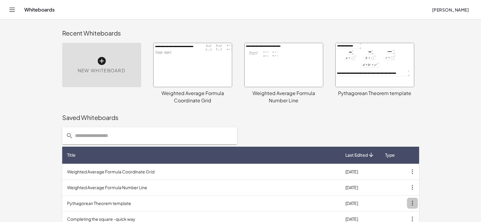
click at [414, 201] on icon "button" at bounding box center [412, 203] width 11 height 11
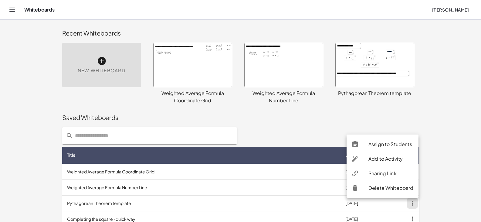
click at [387, 173] on div "Sharing Link" at bounding box center [390, 173] width 45 height 7
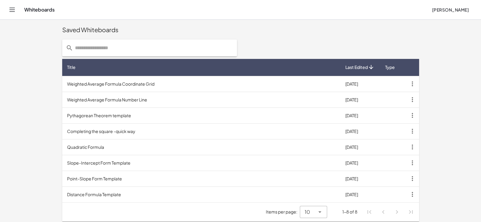
scroll to position [91, 0]
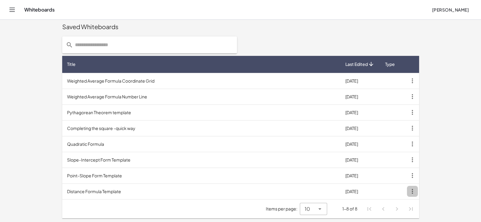
click at [412, 193] on icon "button" at bounding box center [412, 191] width 11 height 11
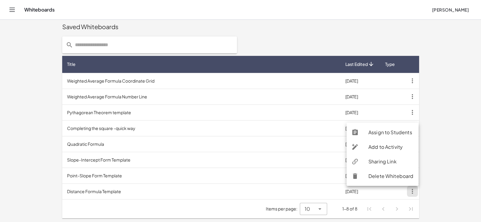
click at [384, 162] on div "Sharing Link" at bounding box center [390, 161] width 45 height 7
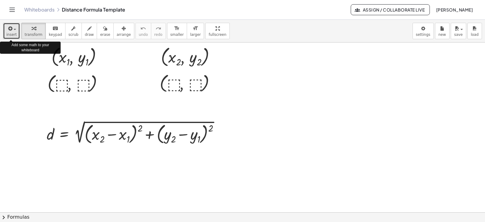
click at [10, 33] on span "insert" at bounding box center [11, 34] width 10 height 4
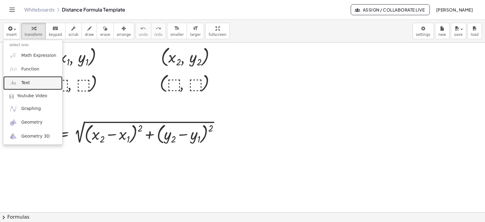
click at [17, 86] on img at bounding box center [13, 83] width 8 height 8
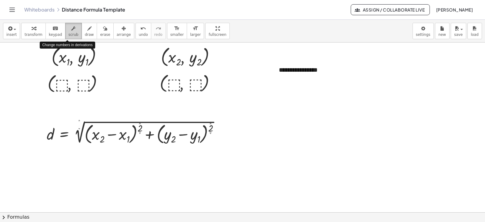
click at [69, 36] on span "scrub" at bounding box center [74, 34] width 10 height 4
click at [355, 60] on button "+" at bounding box center [357, 58] width 12 height 10
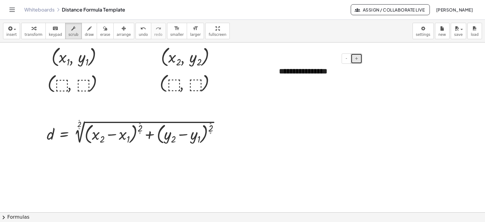
click at [355, 60] on button "+" at bounding box center [357, 58] width 12 height 10
click at [347, 59] on span "-" at bounding box center [347, 58] width 2 height 5
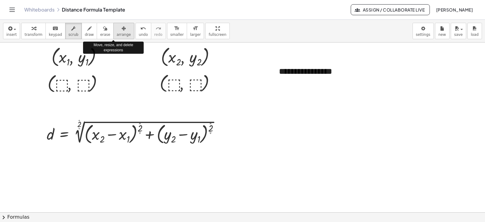
click at [122, 29] on icon "button" at bounding box center [124, 28] width 4 height 7
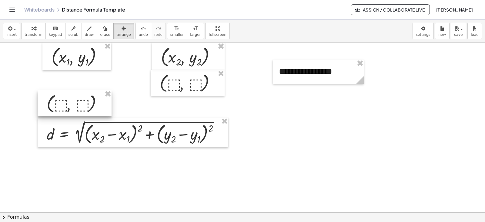
drag, startPoint x: 88, startPoint y: 90, endPoint x: 87, endPoint y: 110, distance: 20.0
click at [87, 110] on div at bounding box center [75, 103] width 74 height 26
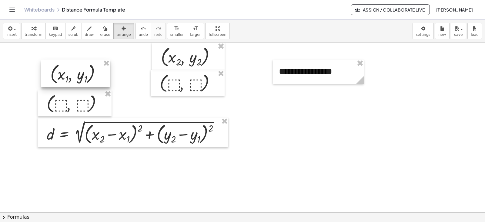
drag, startPoint x: 85, startPoint y: 65, endPoint x: 84, endPoint y: 82, distance: 17.0
click at [84, 82] on div at bounding box center [75, 73] width 69 height 28
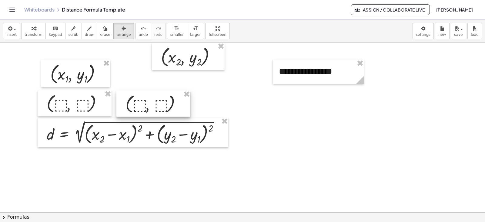
drag, startPoint x: 168, startPoint y: 87, endPoint x: 133, endPoint y: 108, distance: 40.0
click at [133, 108] on div at bounding box center [154, 103] width 74 height 26
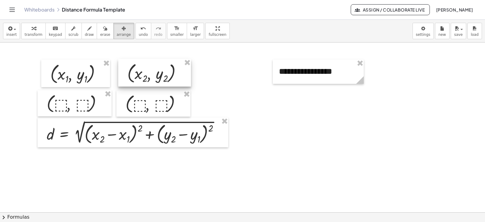
drag, startPoint x: 182, startPoint y: 60, endPoint x: 138, endPoint y: 69, distance: 44.3
click at [138, 69] on div at bounding box center [154, 73] width 73 height 28
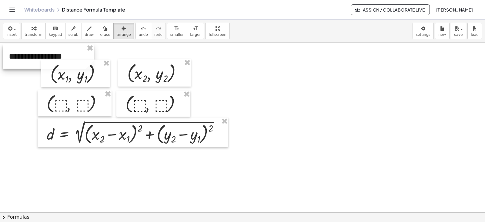
drag, startPoint x: 285, startPoint y: 71, endPoint x: 15, endPoint y: 56, distance: 270.7
click at [15, 56] on div at bounding box center [48, 56] width 91 height 24
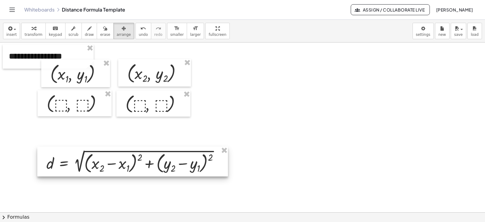
drag, startPoint x: 85, startPoint y: 133, endPoint x: 85, endPoint y: 162, distance: 29.1
click at [85, 162] on div at bounding box center [132, 162] width 191 height 30
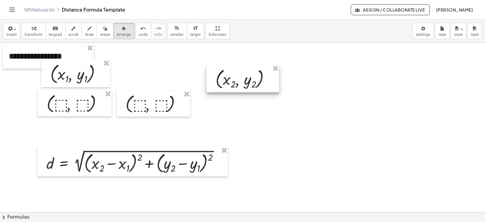
drag, startPoint x: 159, startPoint y: 70, endPoint x: 247, endPoint y: 76, distance: 88.8
click at [247, 76] on div at bounding box center [243, 79] width 73 height 28
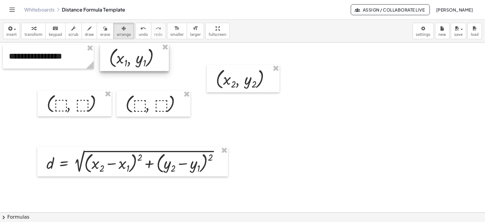
drag, startPoint x: 88, startPoint y: 71, endPoint x: 147, endPoint y: 55, distance: 61.0
click at [147, 55] on div at bounding box center [134, 57] width 69 height 28
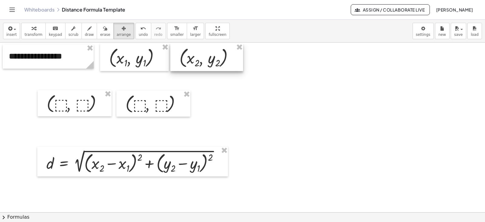
drag, startPoint x: 230, startPoint y: 77, endPoint x: 194, endPoint y: 56, distance: 42.1
click at [194, 56] on div at bounding box center [207, 57] width 73 height 28
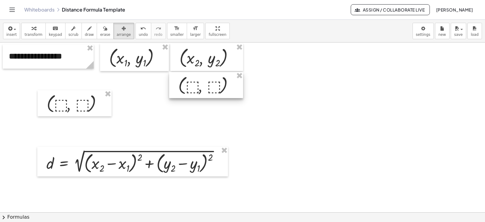
drag, startPoint x: 148, startPoint y: 104, endPoint x: 201, endPoint y: 85, distance: 55.9
click at [201, 85] on div at bounding box center [206, 85] width 74 height 26
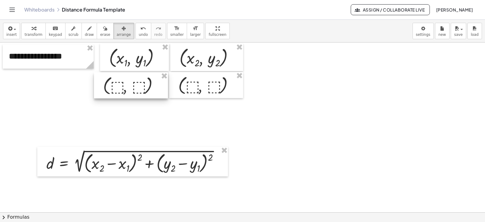
drag, startPoint x: 73, startPoint y: 105, endPoint x: 129, endPoint y: 87, distance: 58.9
click at [129, 87] on div at bounding box center [131, 85] width 74 height 26
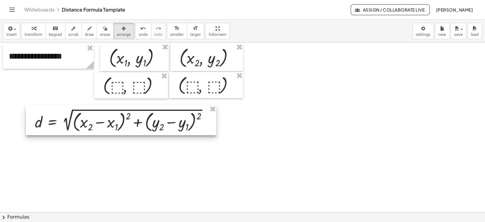
drag, startPoint x: 127, startPoint y: 162, endPoint x: 116, endPoint y: 120, distance: 42.8
click at [116, 120] on div at bounding box center [121, 120] width 191 height 30
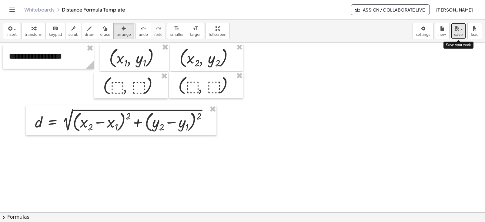
click at [458, 29] on icon "button" at bounding box center [456, 28] width 5 height 7
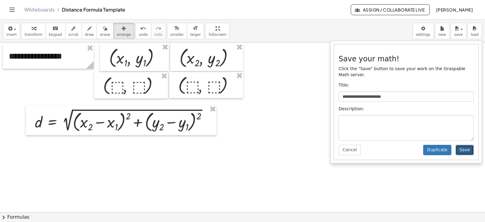
click at [465, 145] on button "Save" at bounding box center [465, 150] width 18 height 10
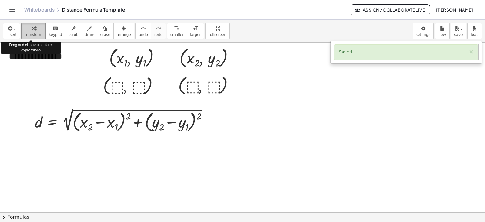
click at [31, 36] on span "transform" at bounding box center [34, 34] width 18 height 4
